Goal: Task Accomplishment & Management: Complete application form

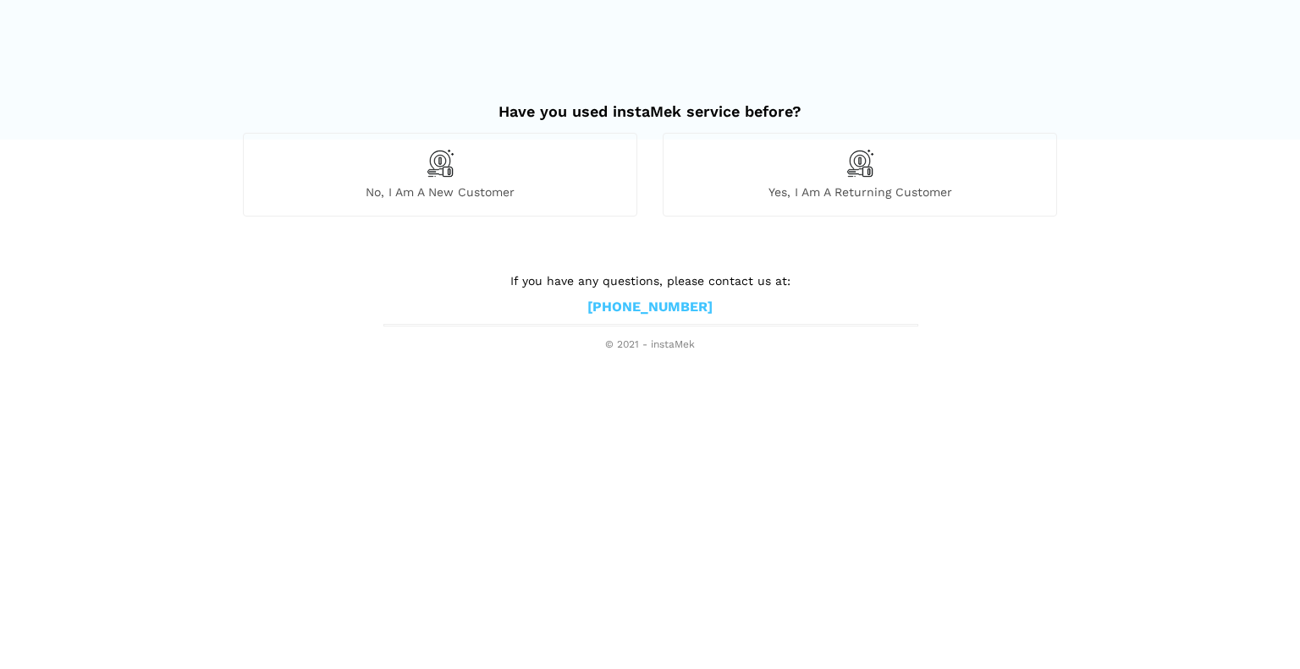
click at [427, 172] on img at bounding box center [440, 163] width 29 height 29
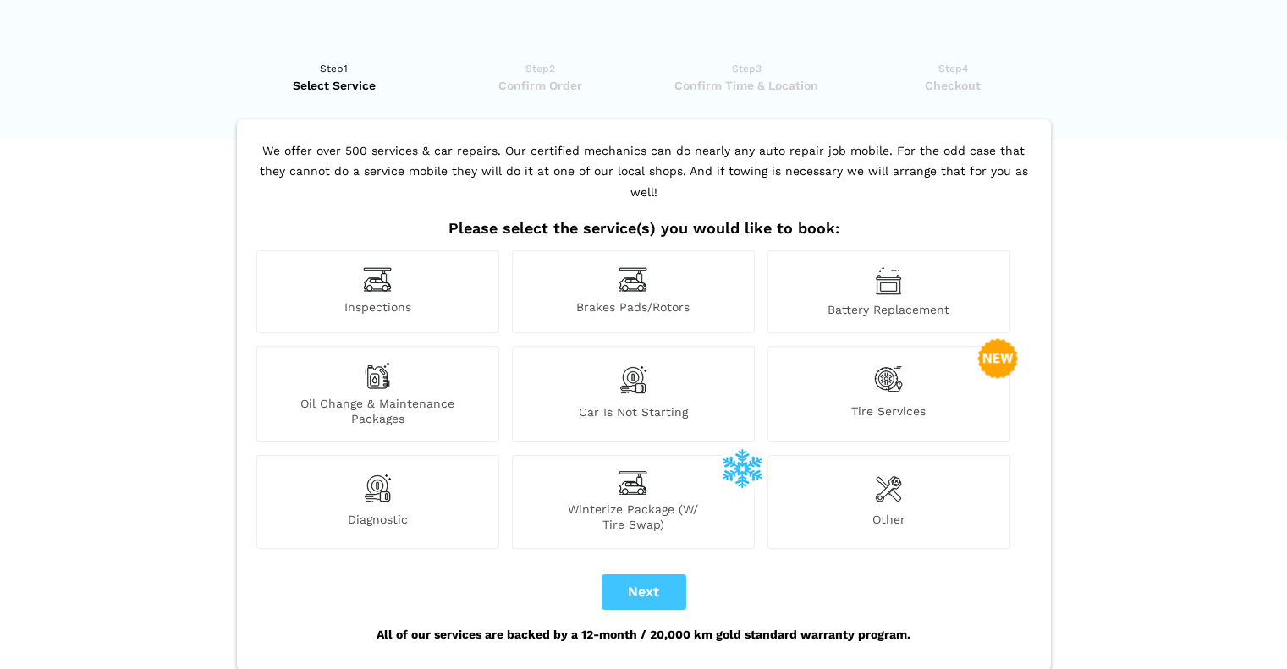
click at [867, 483] on div "Other" at bounding box center [889, 501] width 243 height 93
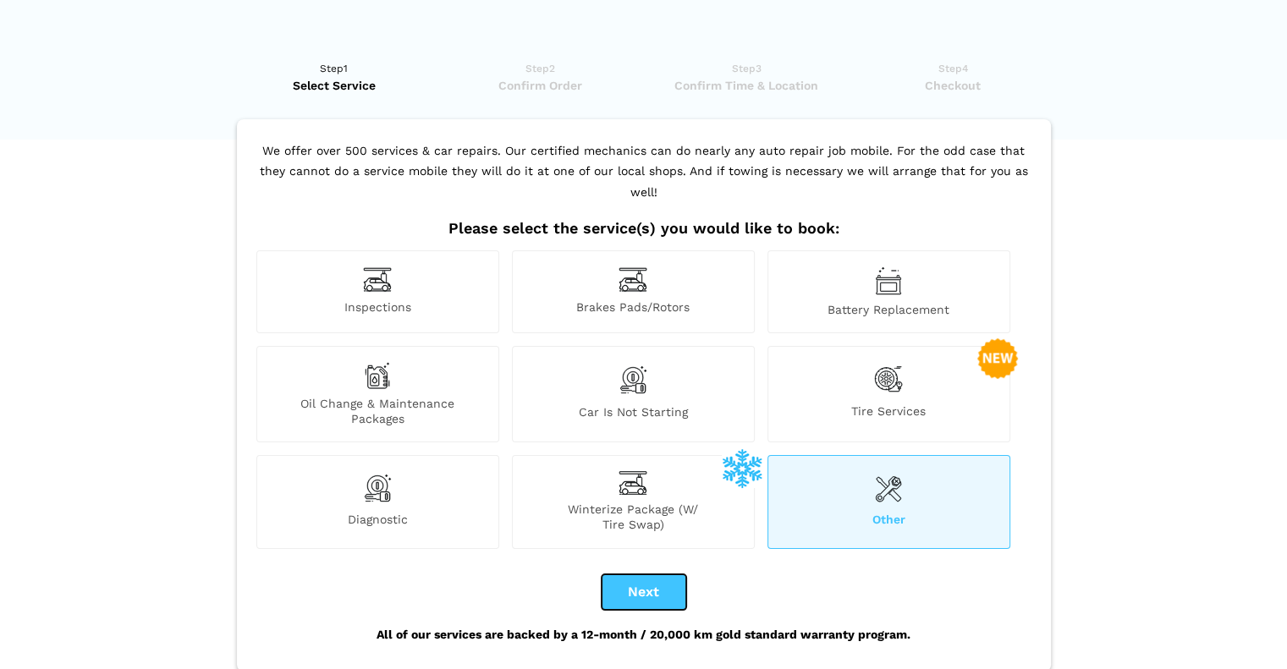
click at [674, 578] on button "Next" at bounding box center [644, 593] width 85 height 36
checkbox input "true"
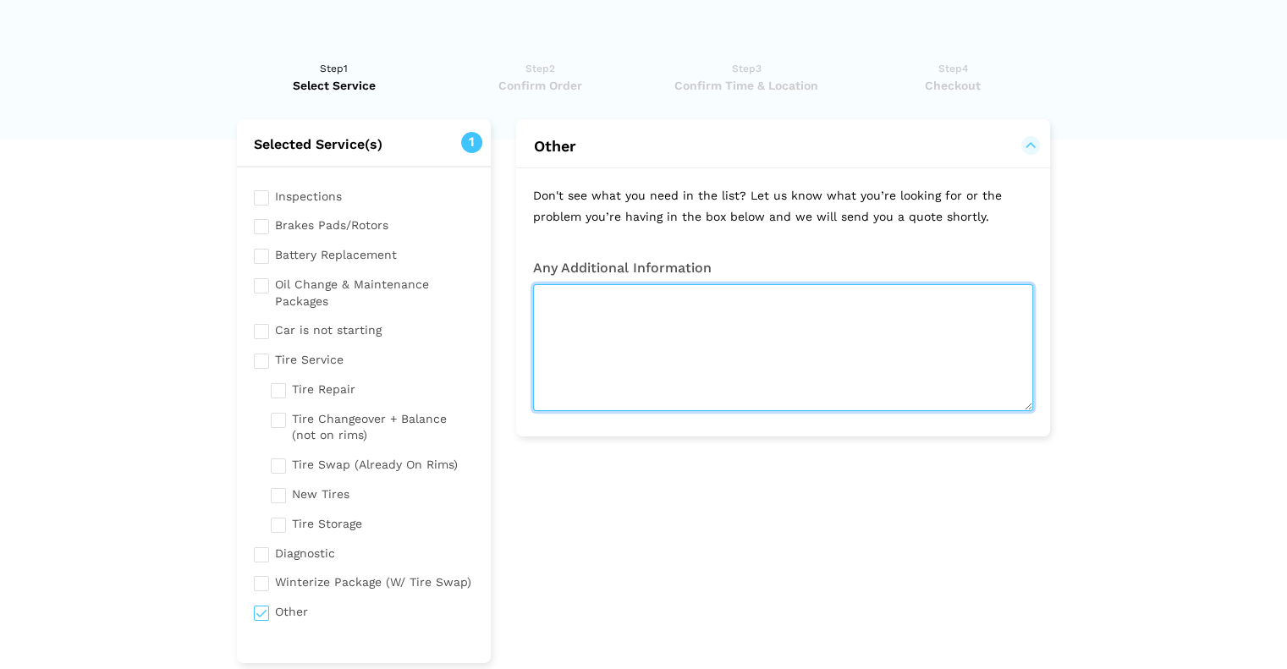
click at [633, 362] on textarea at bounding box center [783, 347] width 500 height 127
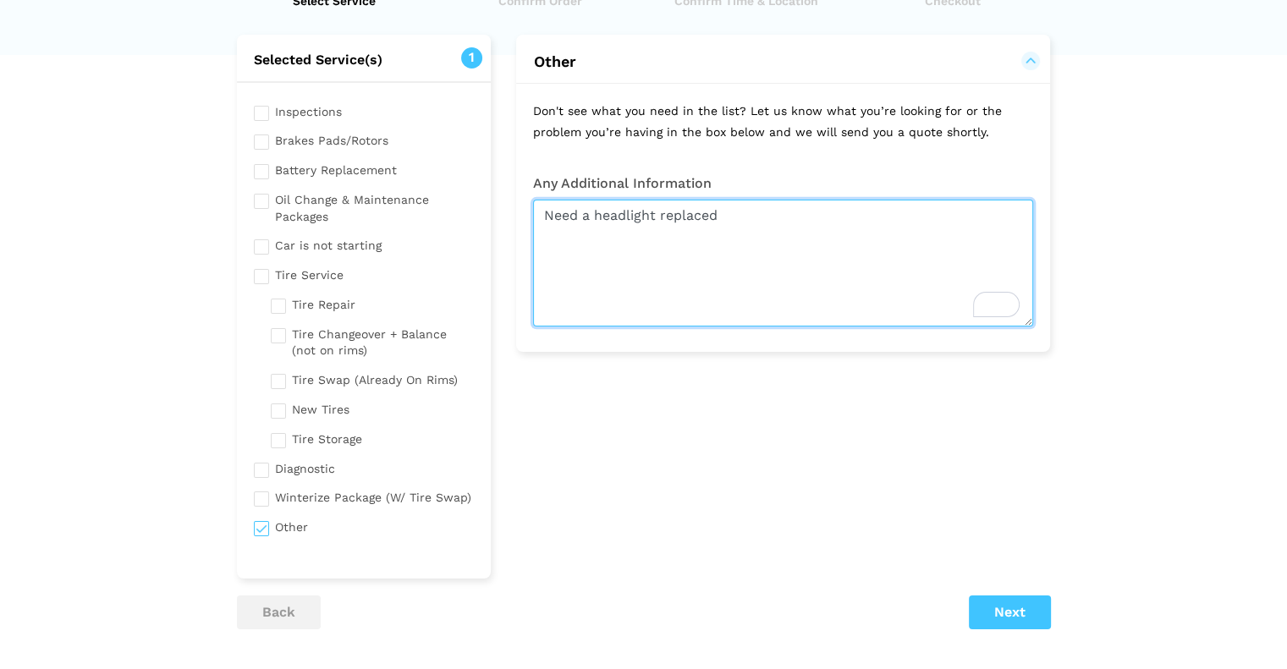
type textarea "Need a headlight replaced"
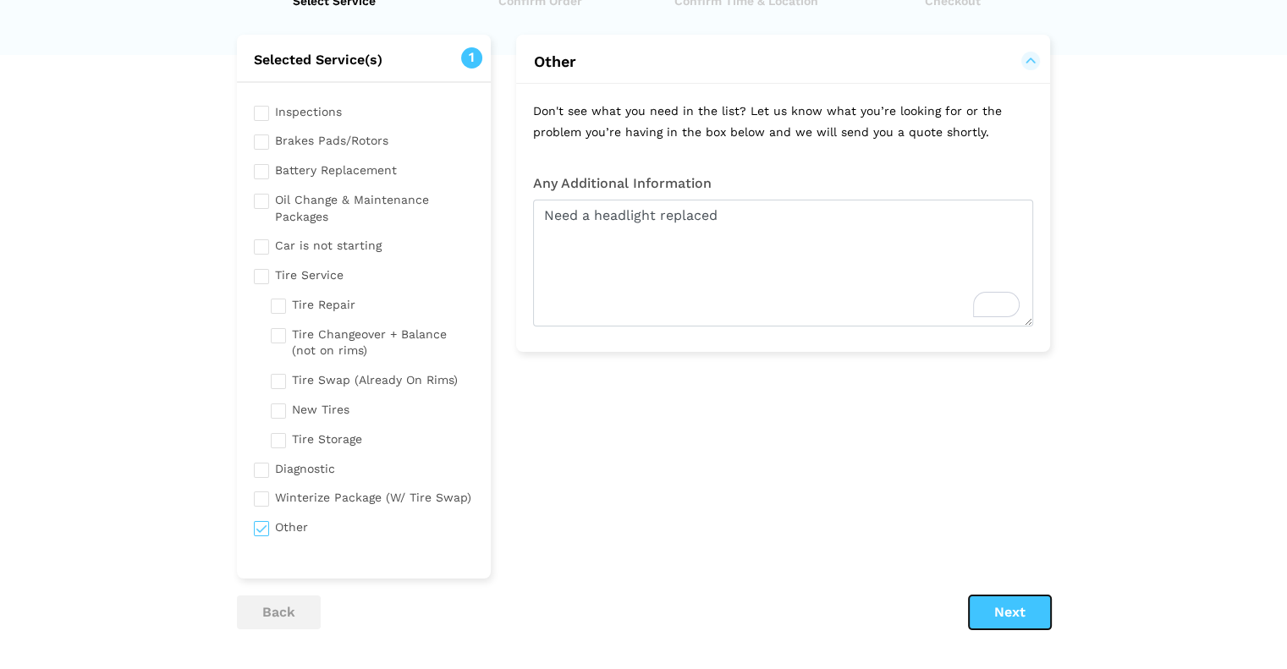
click at [1022, 625] on button "Next" at bounding box center [1010, 613] width 82 height 34
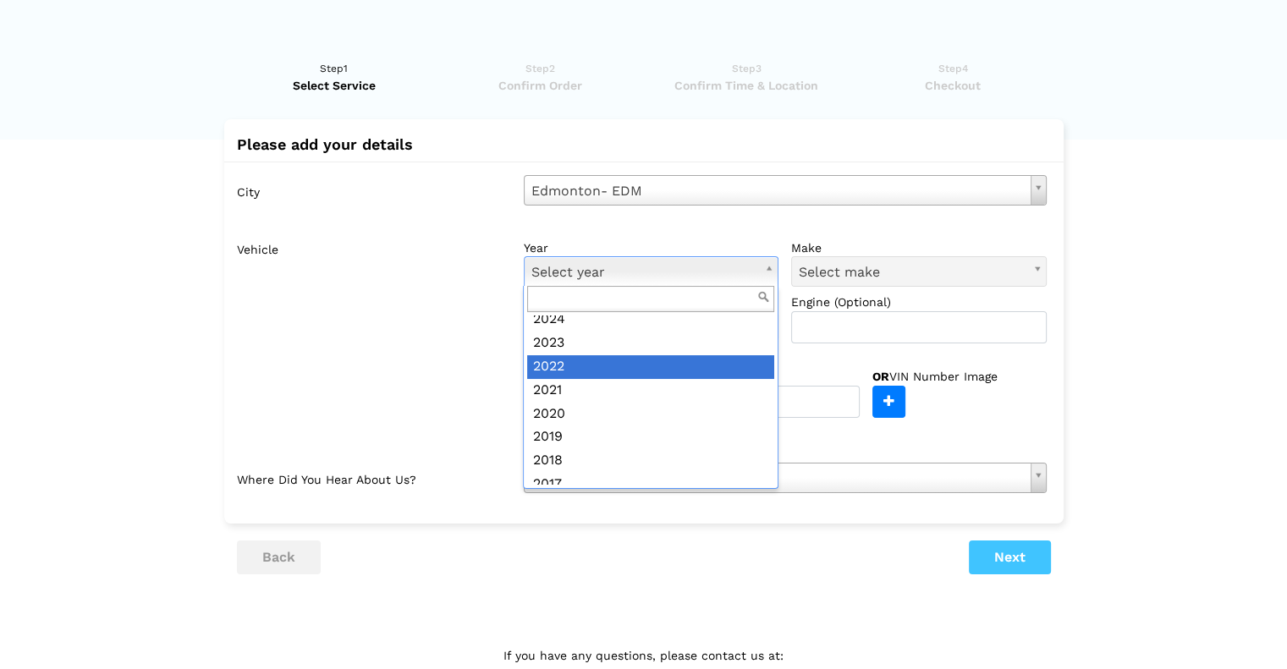
scroll to position [169, 0]
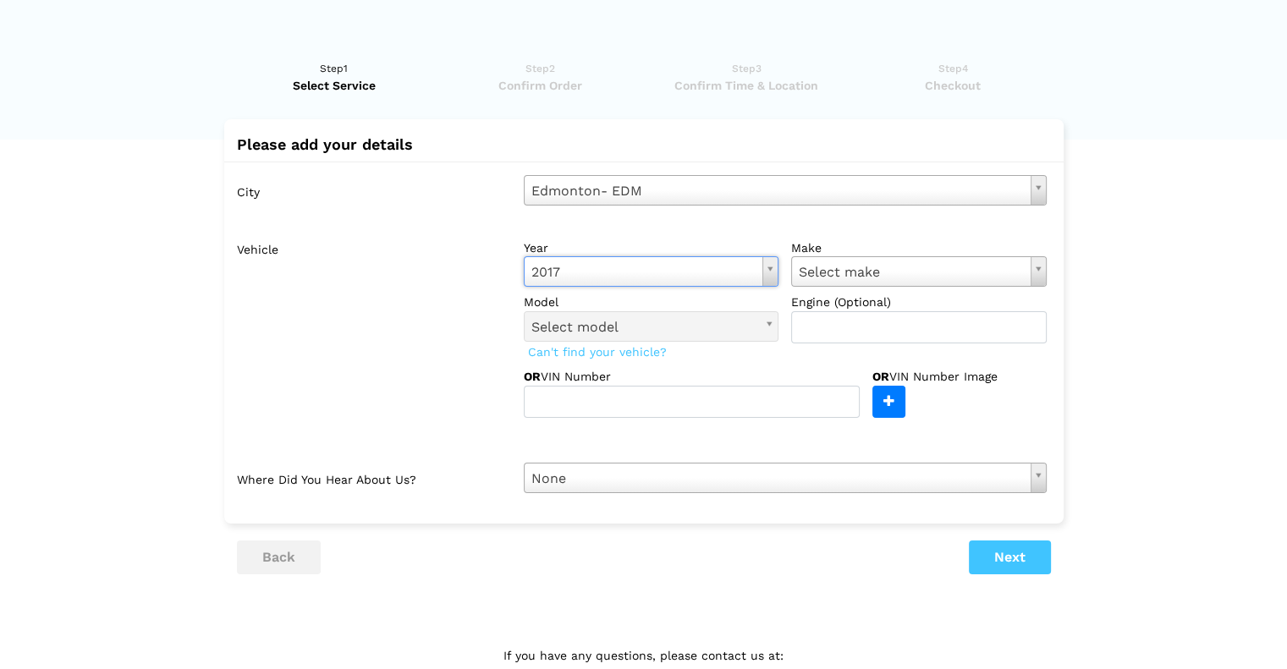
drag, startPoint x: 882, startPoint y: 289, endPoint x: 884, endPoint y: 271, distance: 17.9
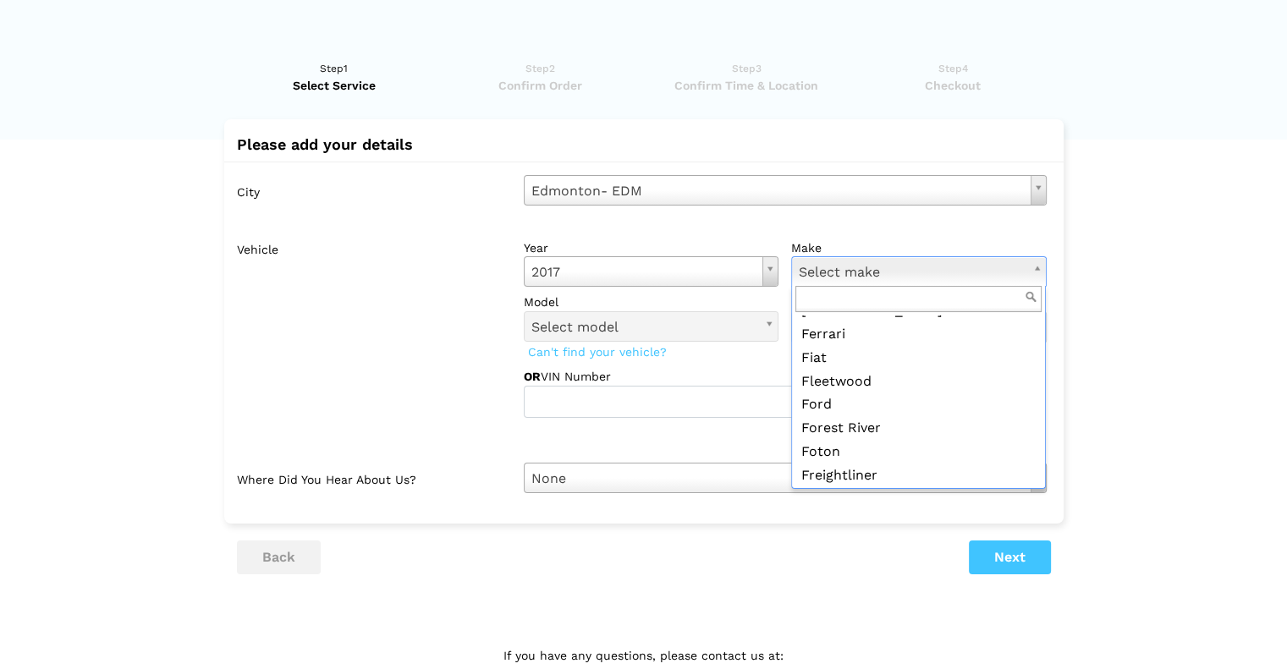
scroll to position [677, 0]
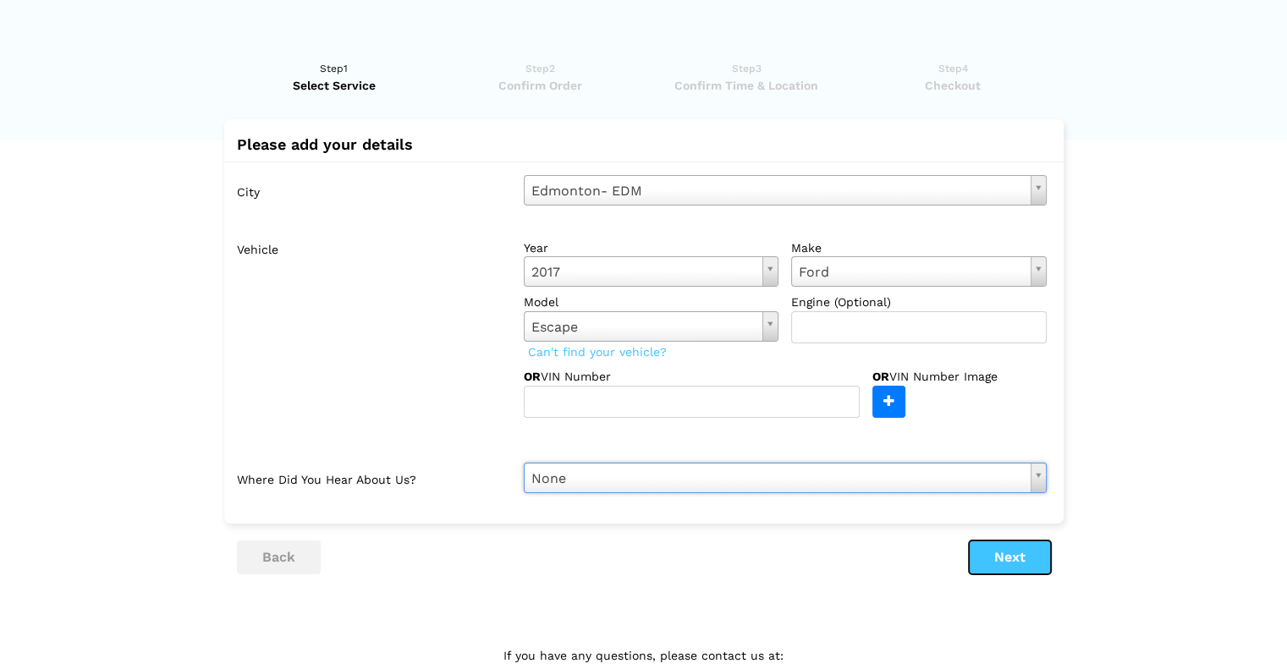
click at [999, 567] on button "Next" at bounding box center [1010, 558] width 82 height 34
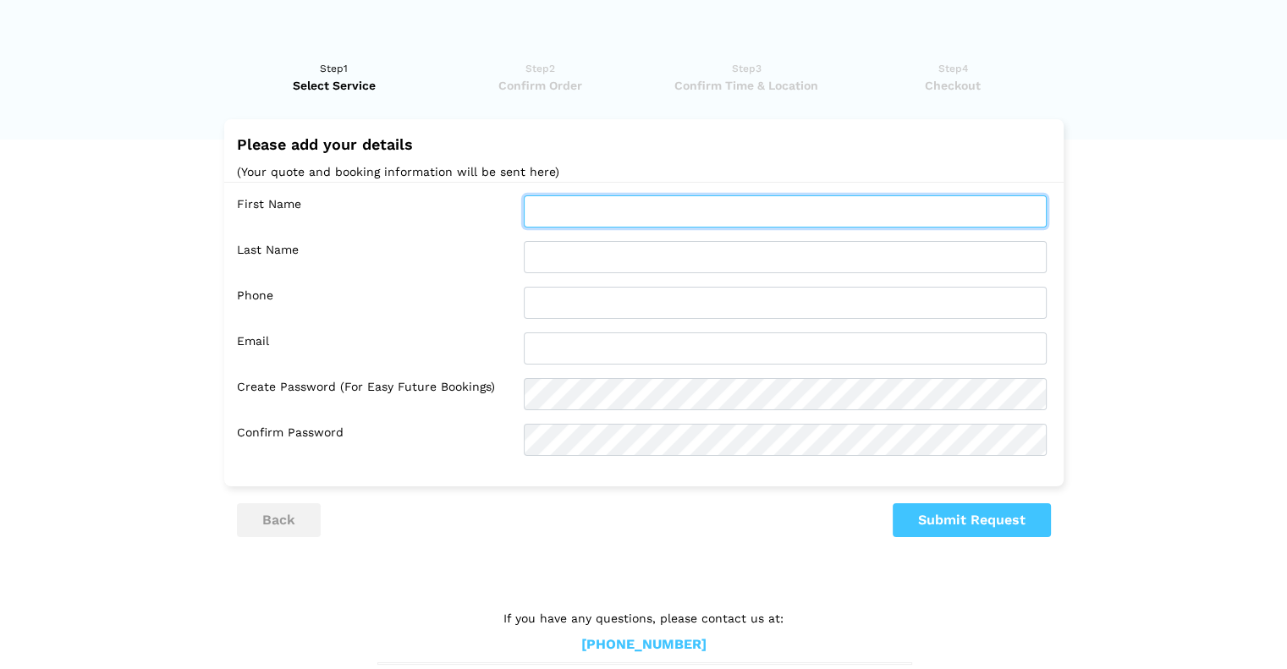
click at [672, 200] on input "text" at bounding box center [785, 211] width 523 height 32
type input "[PERSON_NAME]"
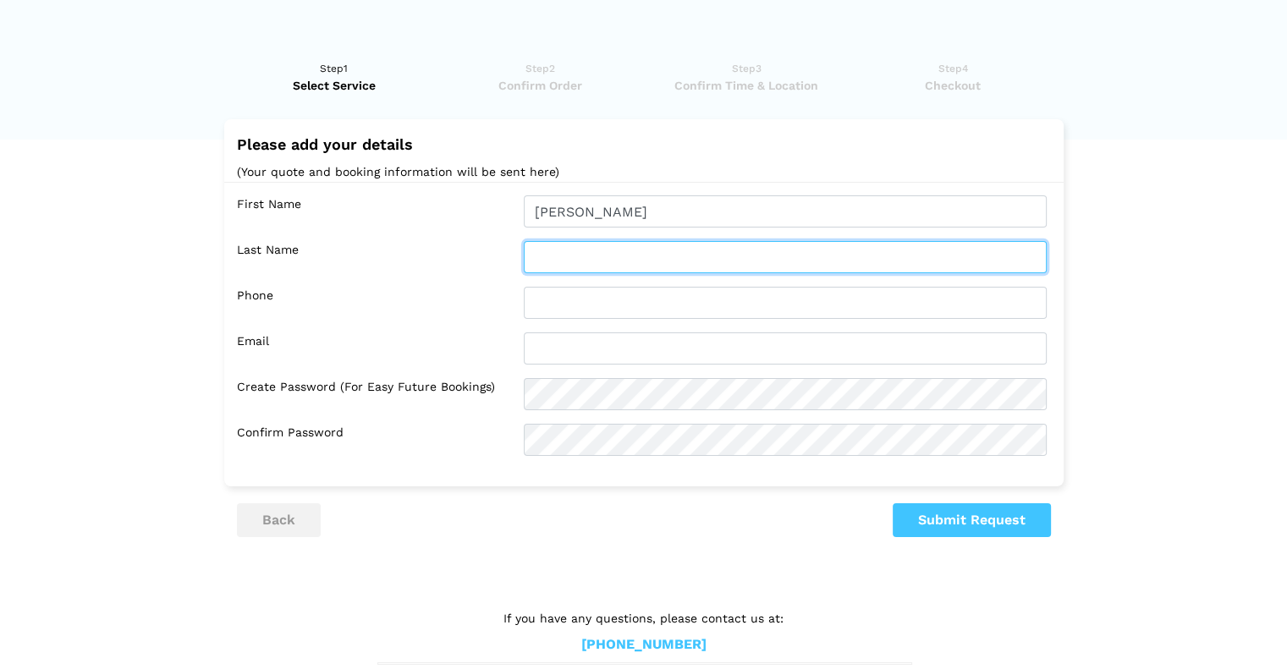
type input "Lelis"
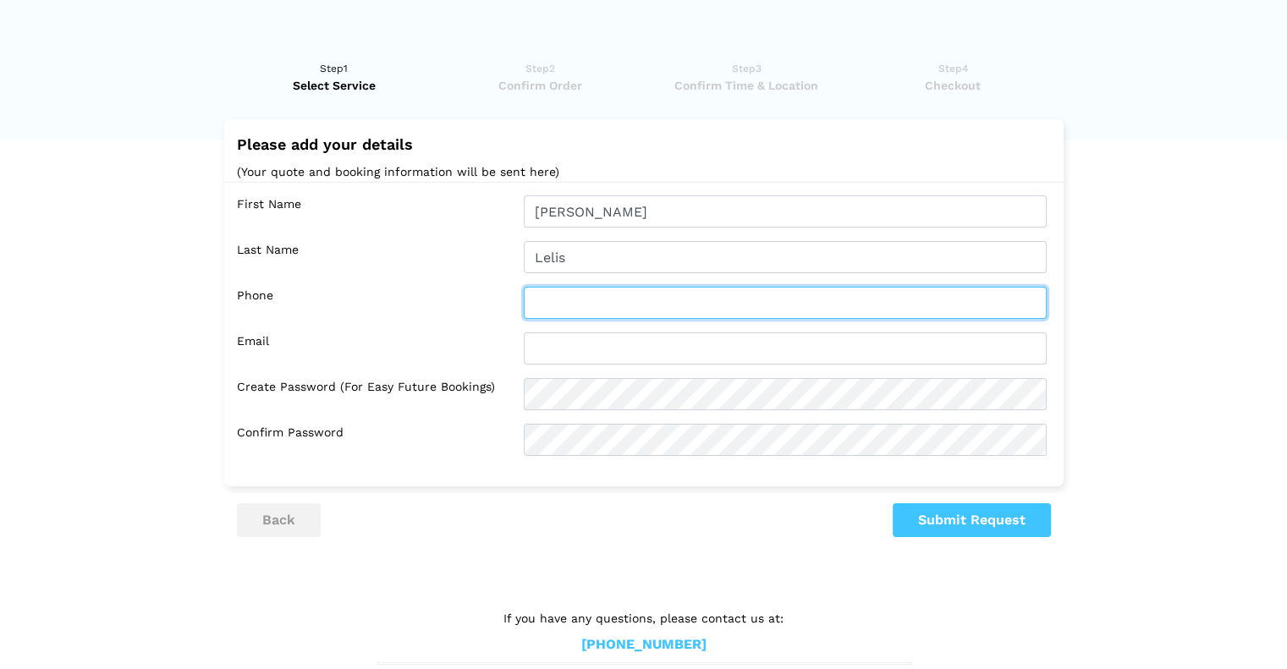
type input "8259935948"
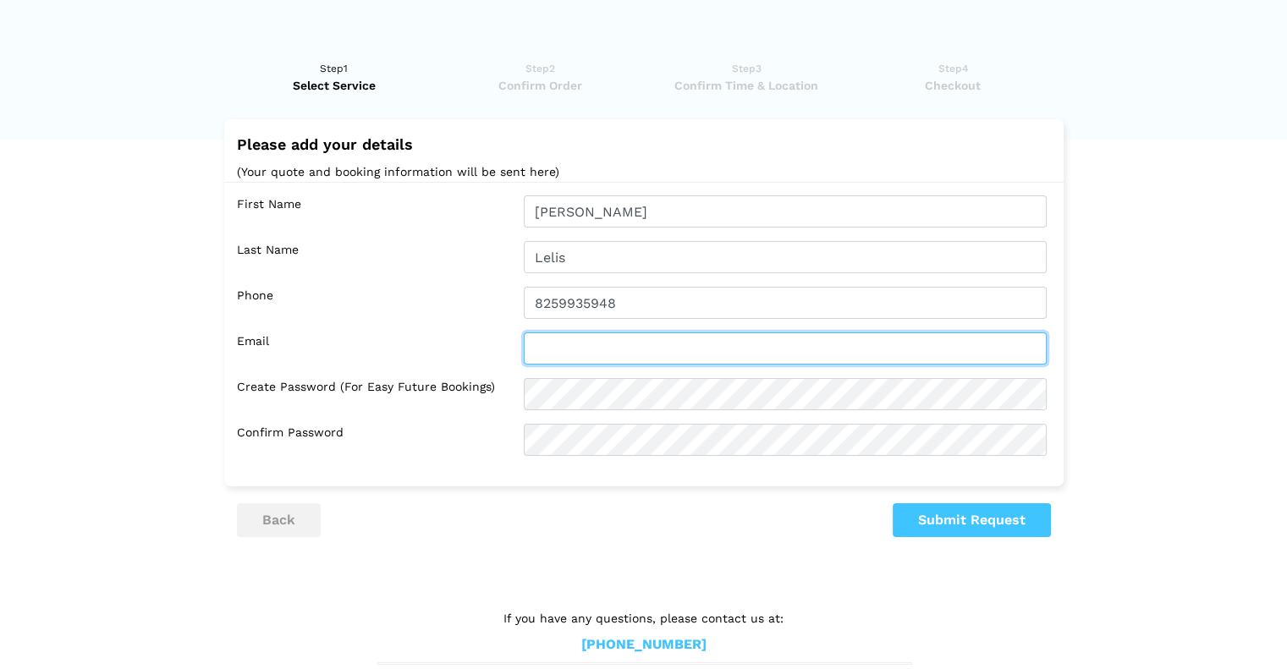
type input "[EMAIL_ADDRESS][DOMAIN_NAME]"
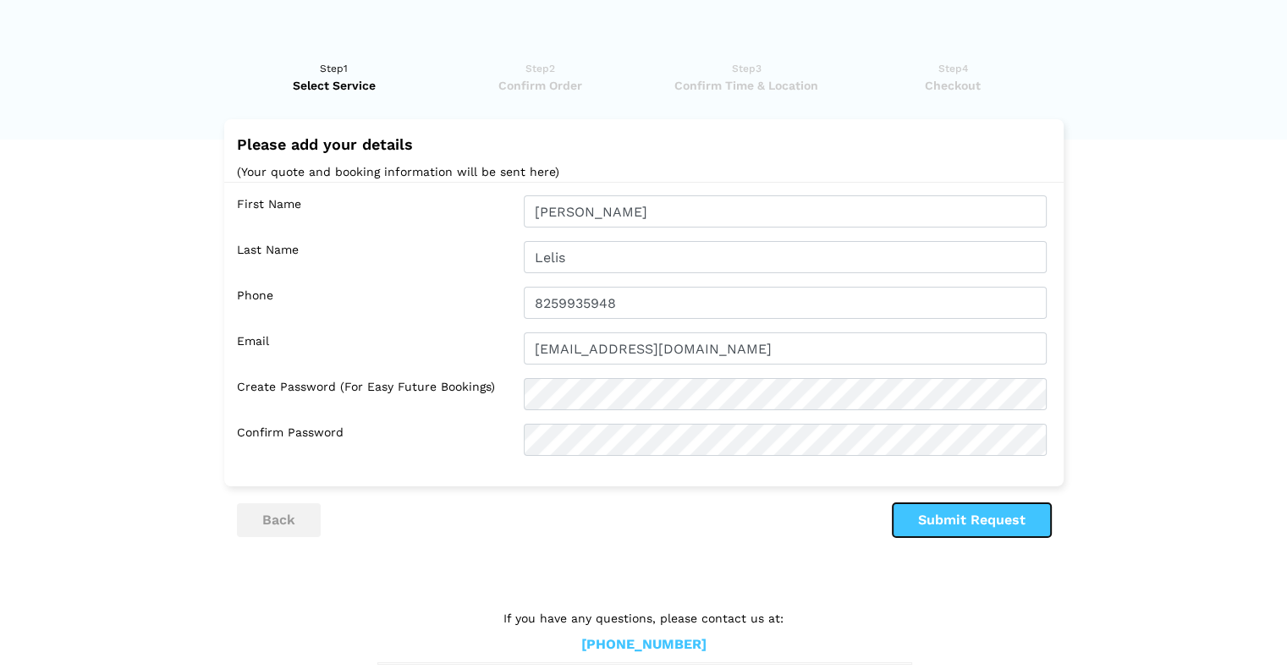
click at [928, 529] on button "Submit Request" at bounding box center [972, 521] width 158 height 34
click at [953, 527] on button "Submit Request" at bounding box center [972, 521] width 158 height 34
